Goal: Answer question/provide support

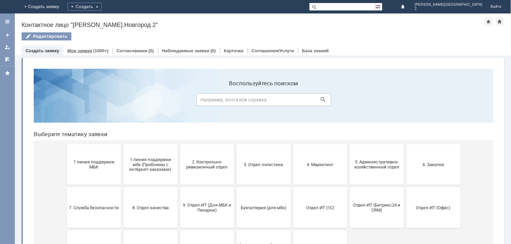
click at [83, 46] on div "Мои заявки (1000+)" at bounding box center [87, 51] width 49 height 10
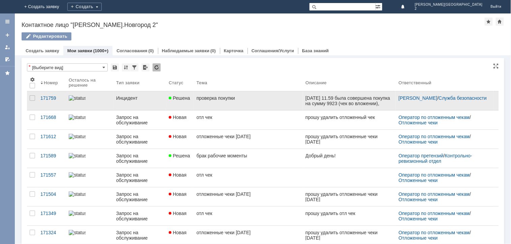
click at [202, 97] on div "проверка покупки" at bounding box center [249, 97] width 104 height 5
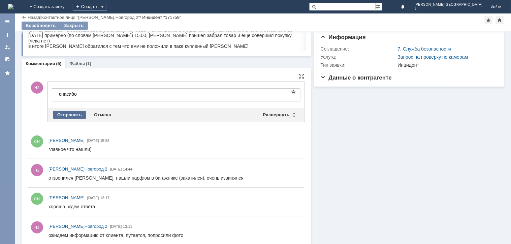
click at [69, 114] on div "Отправить" at bounding box center [69, 115] width 33 height 8
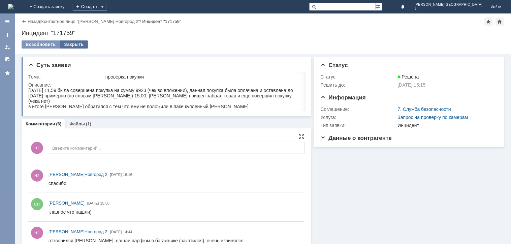
click at [73, 43] on div "Закрыть" at bounding box center [74, 44] width 28 height 8
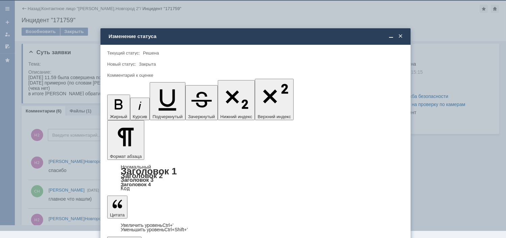
click at [134, 224] on span "5 - Отлично" at bounding box center [256, 223] width 288 height 5
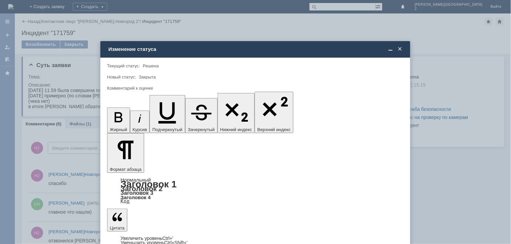
type input "5 - Отлично"
